Goal: Download file/media

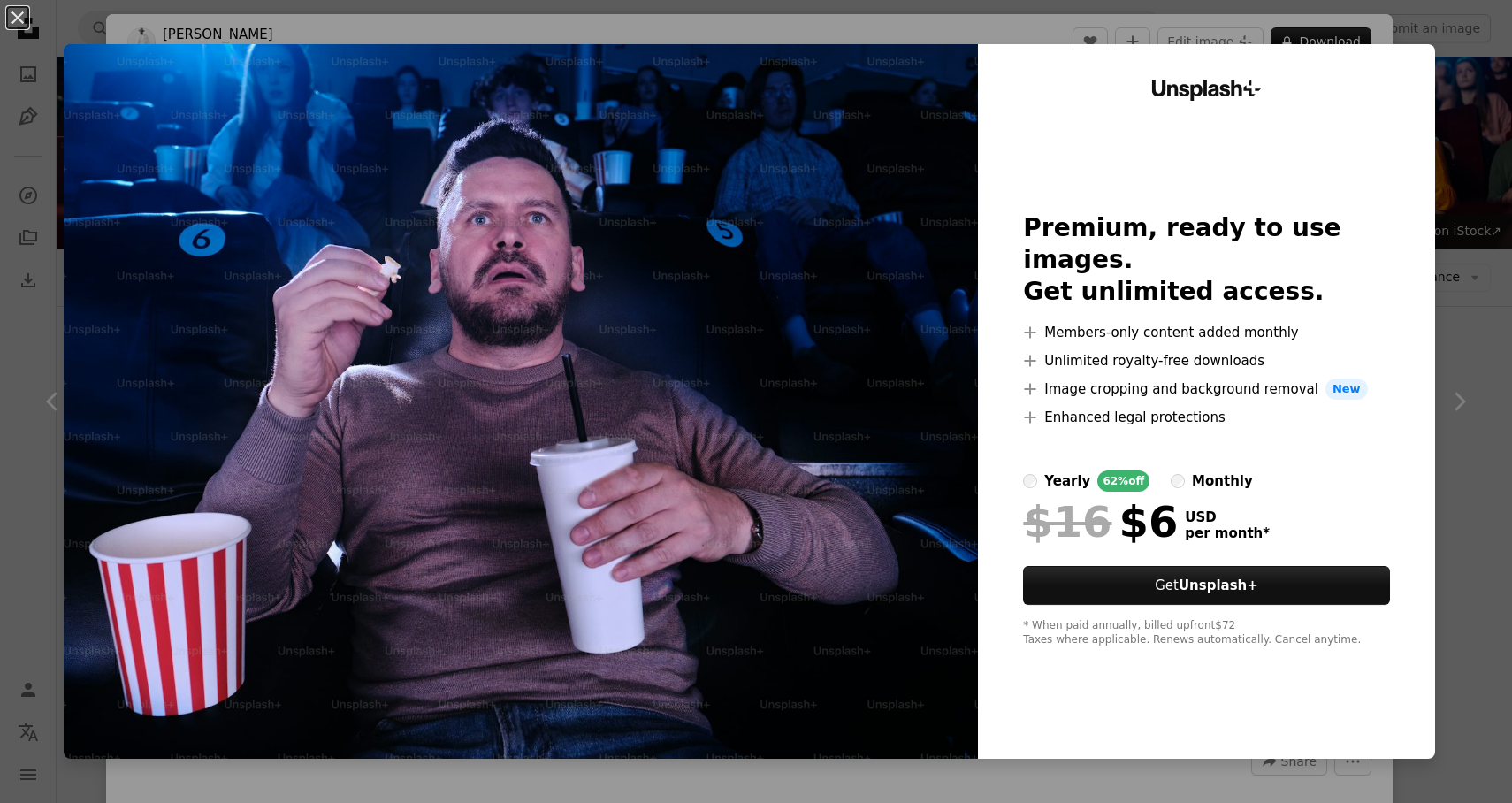
scroll to position [2328, 0]
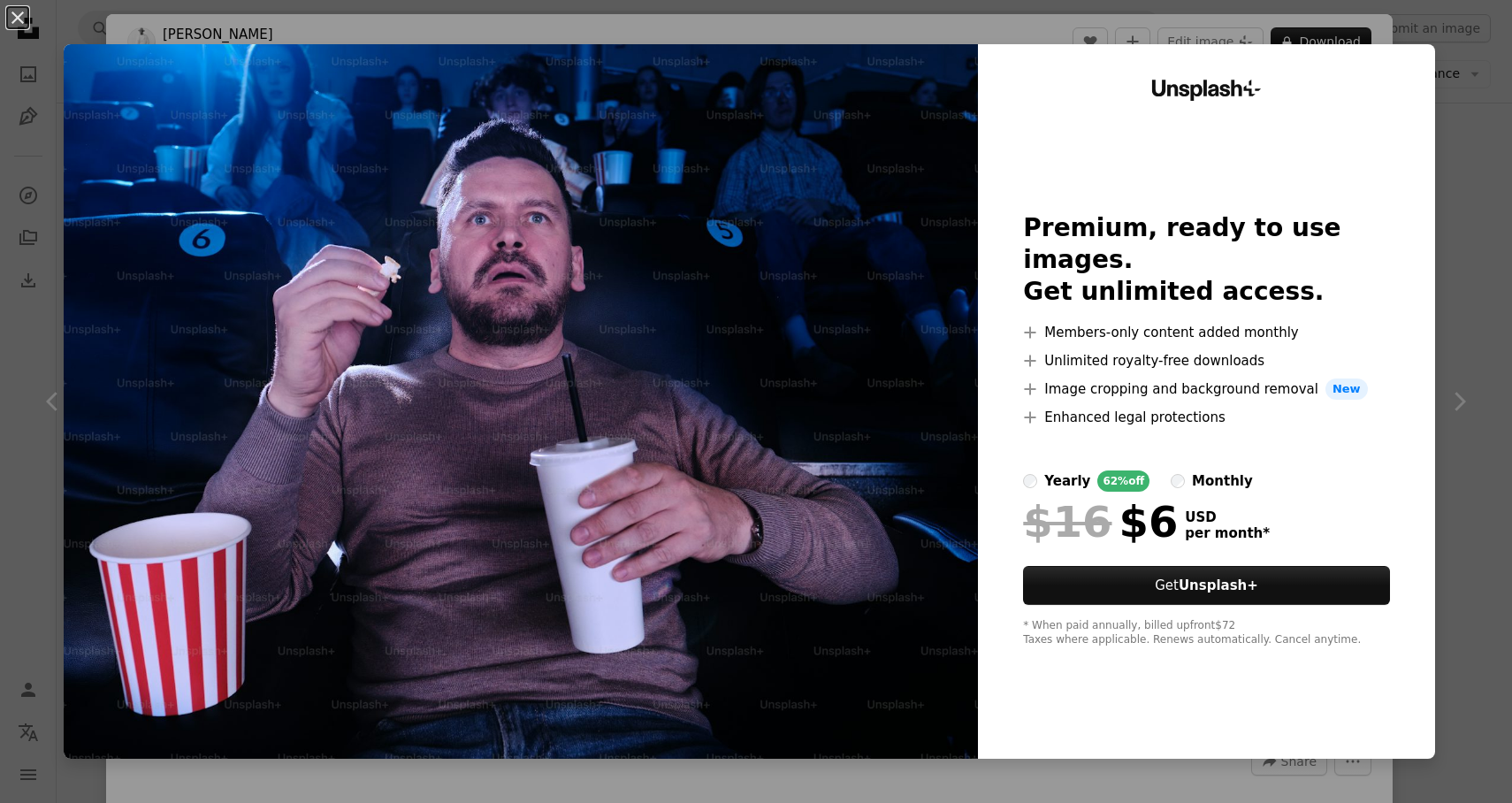
click at [1476, 91] on div "An X shape Unsplash+ Premium, ready to use images. Get unlimited access. A plus…" at bounding box center [756, 401] width 1512 height 803
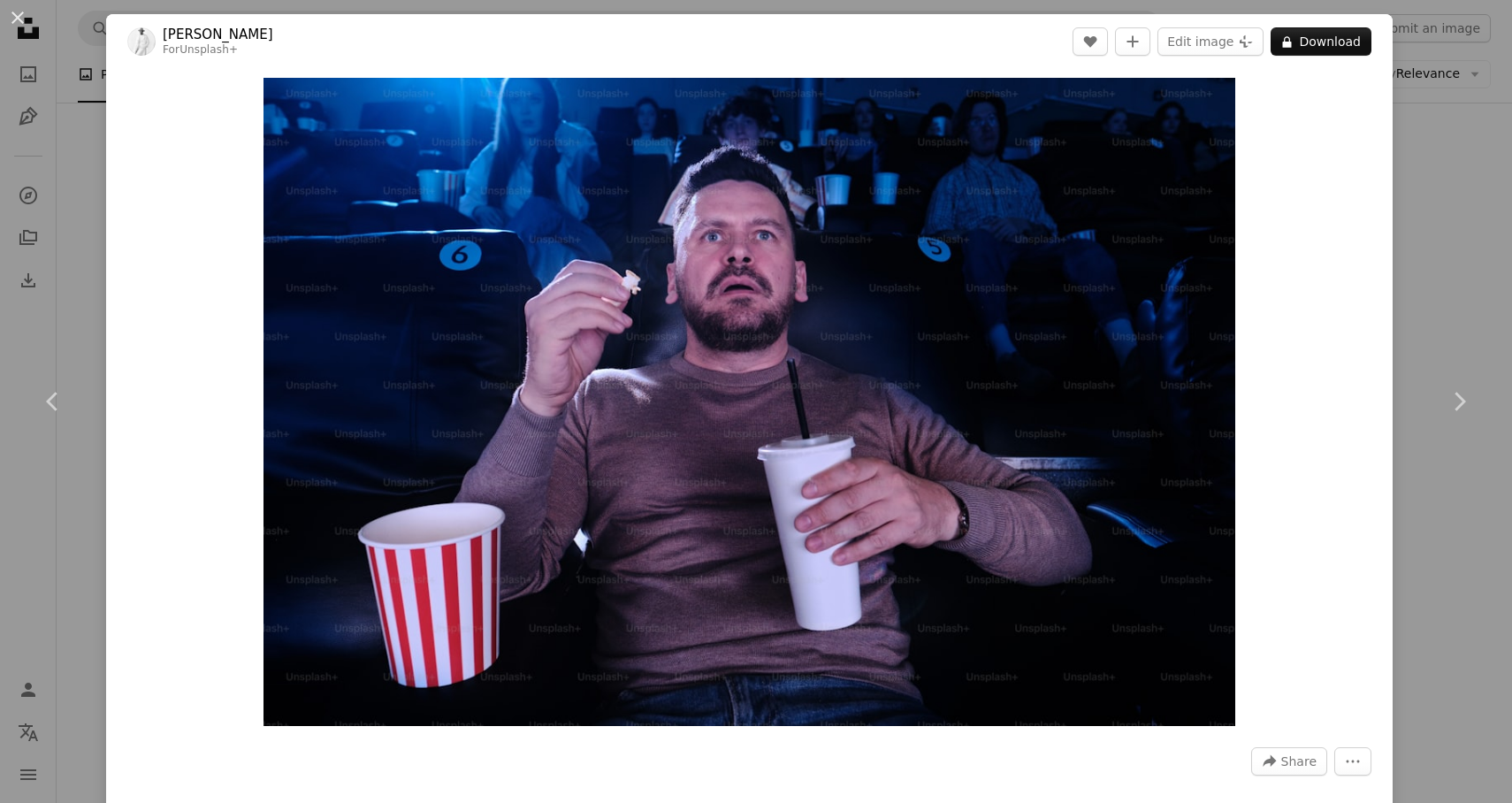
click at [73, 18] on div "An X shape Chevron left Chevron right [PERSON_NAME] For Unsplash+ A heart A plu…" at bounding box center [756, 401] width 1512 height 803
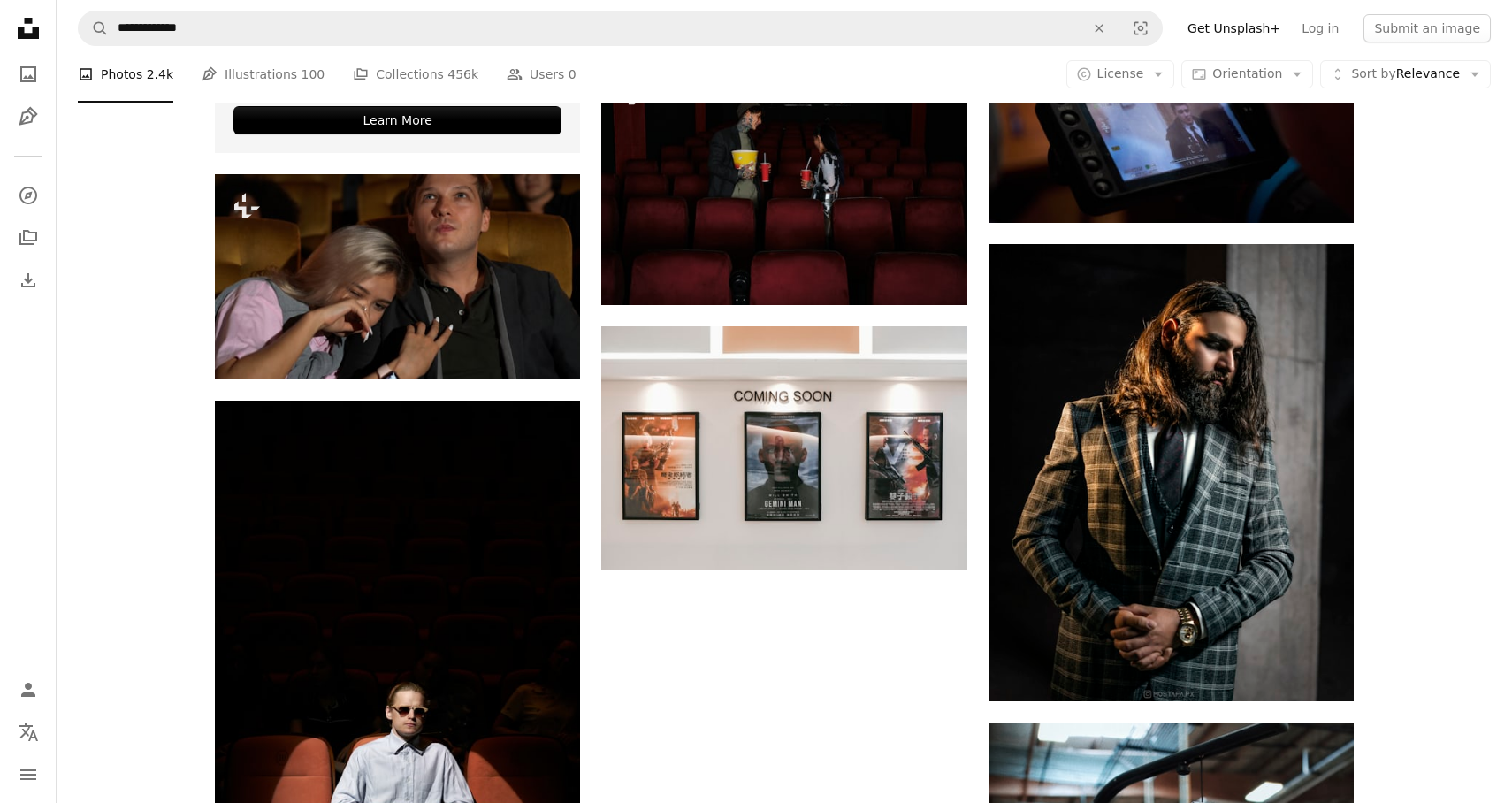
scroll to position [4246, 0]
